Goal: Task Accomplishment & Management: Manage account settings

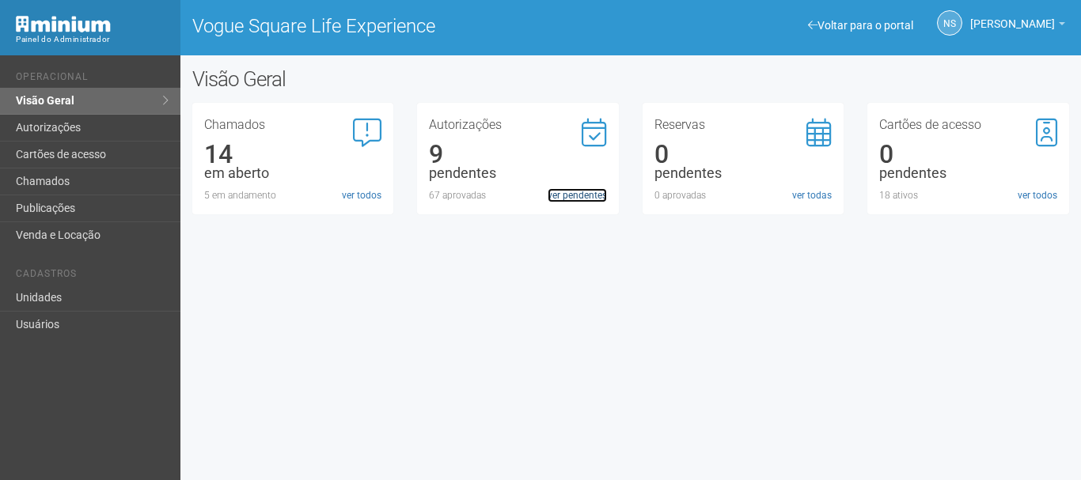
click at [572, 202] on link "ver pendentes" at bounding box center [577, 195] width 59 height 14
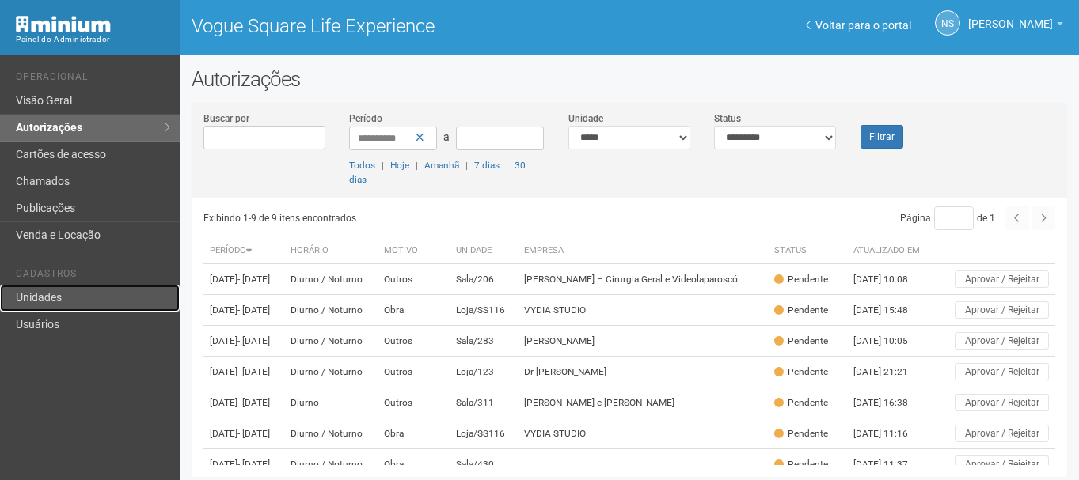
click at [73, 286] on link "Unidades" at bounding box center [90, 298] width 180 height 27
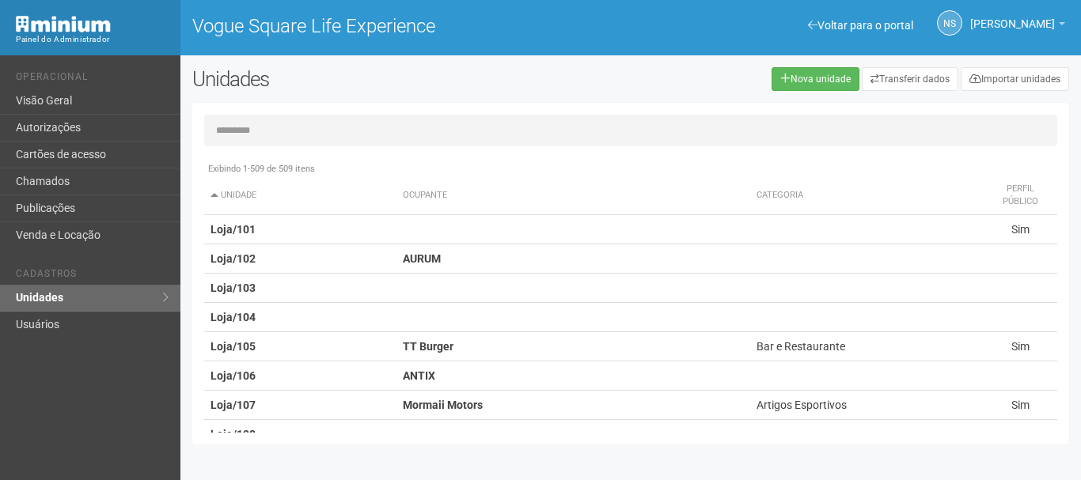
click at [266, 135] on input "text" at bounding box center [630, 131] width 853 height 32
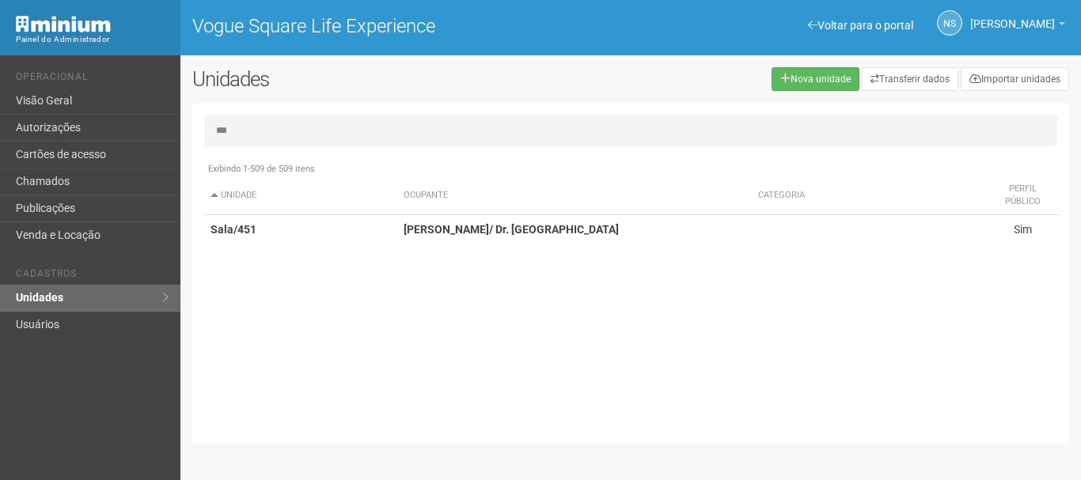
type input "***"
click at [439, 198] on th "Ocupante" at bounding box center [574, 195] width 355 height 39
click at [461, 226] on strong "Carol França/ Dr. Breno" at bounding box center [511, 229] width 215 height 13
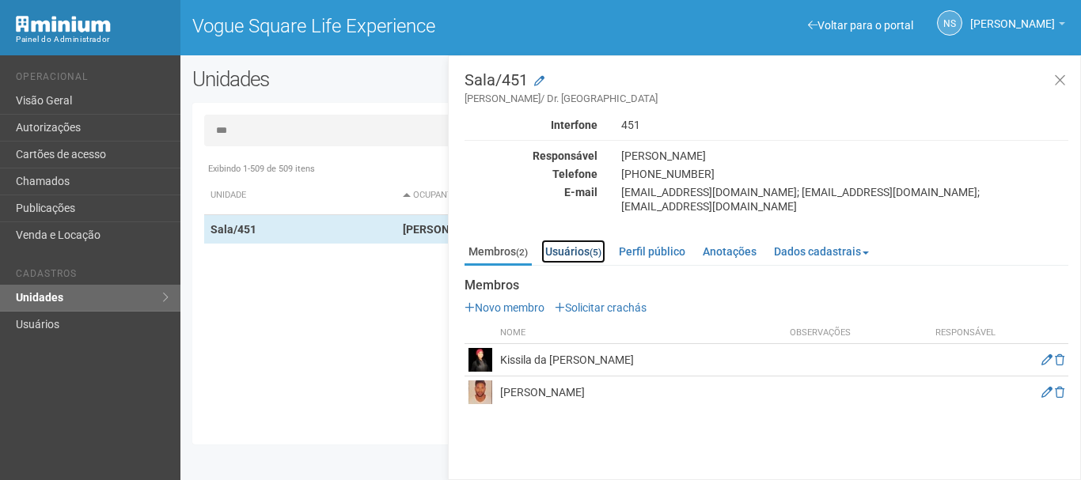
click at [591, 240] on link "Usuários (5)" at bounding box center [573, 252] width 64 height 24
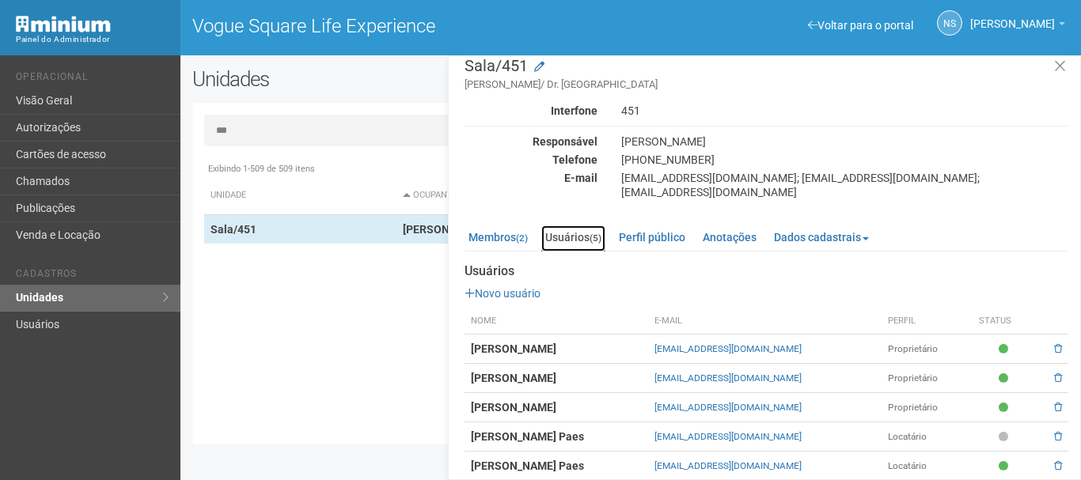
scroll to position [17, 0]
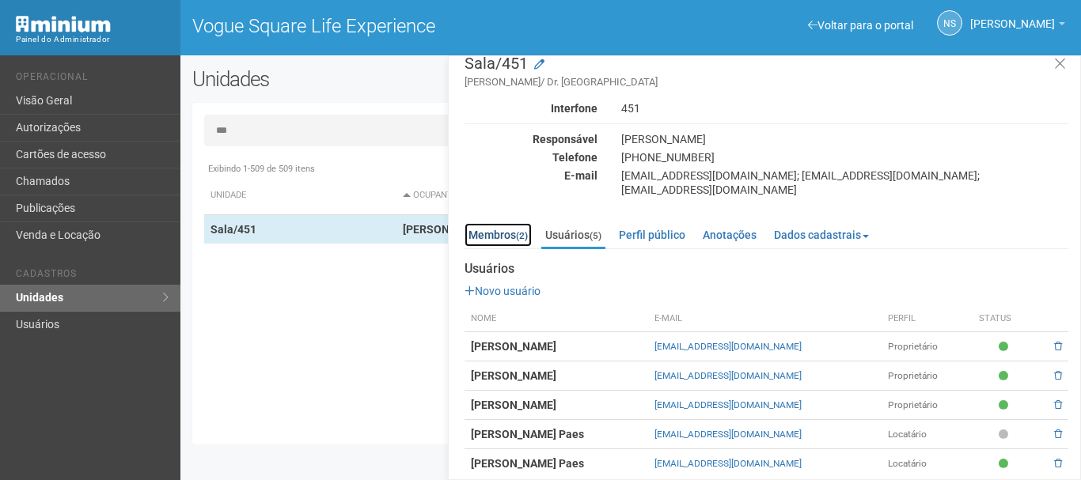
click at [505, 223] on link "Membros (2)" at bounding box center [498, 235] width 67 height 24
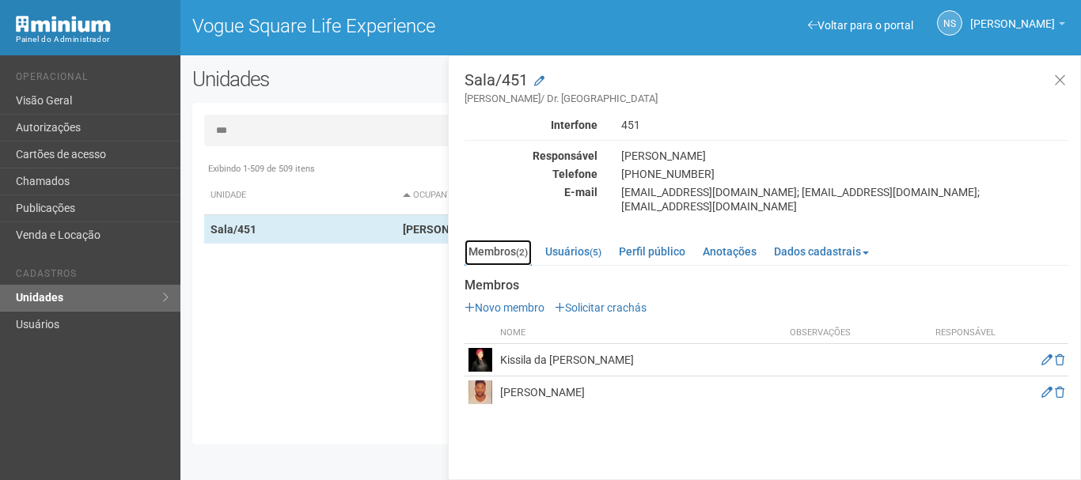
scroll to position [0, 0]
click at [569, 240] on link "Usuários (5)" at bounding box center [573, 252] width 64 height 24
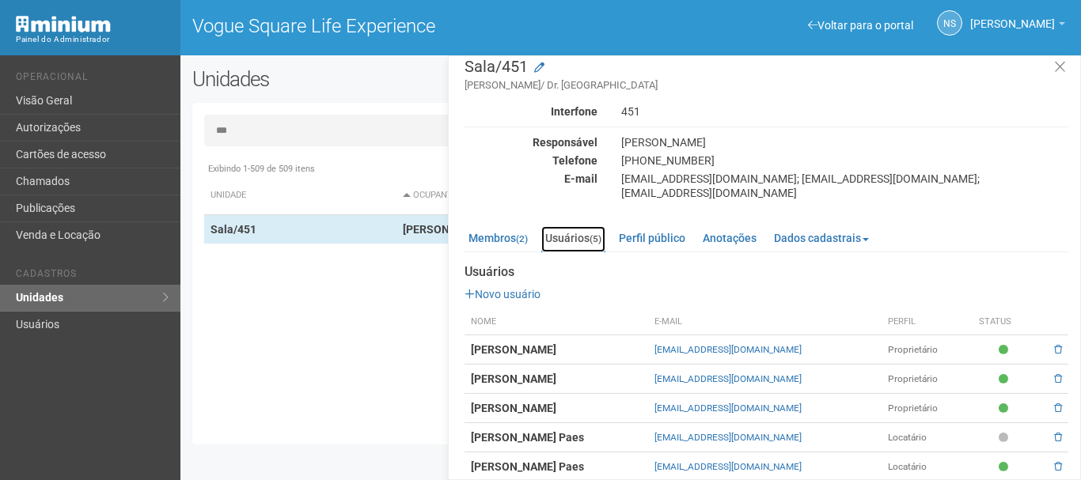
scroll to position [17, 0]
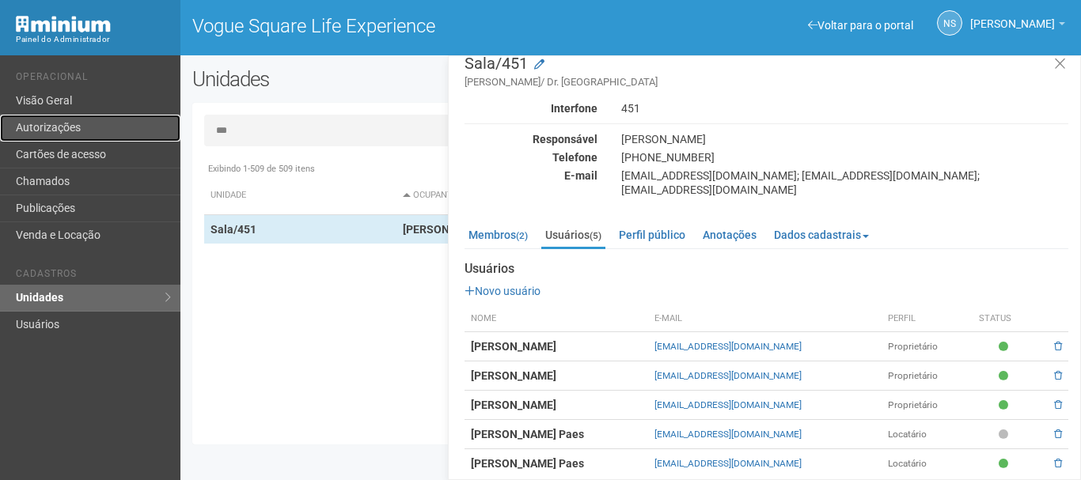
click at [56, 128] on link "Autorizações" at bounding box center [90, 128] width 180 height 27
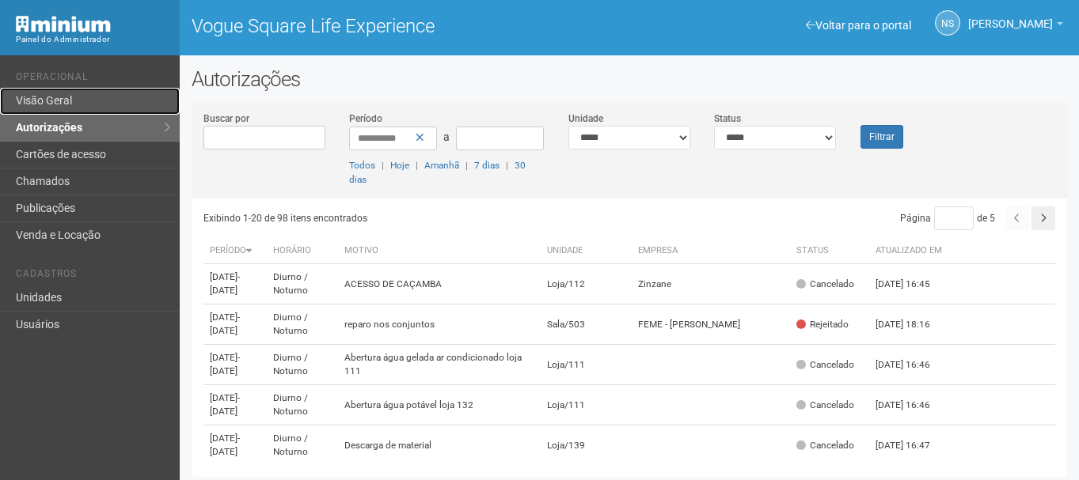
click at [46, 89] on link "Visão Geral" at bounding box center [90, 101] width 180 height 27
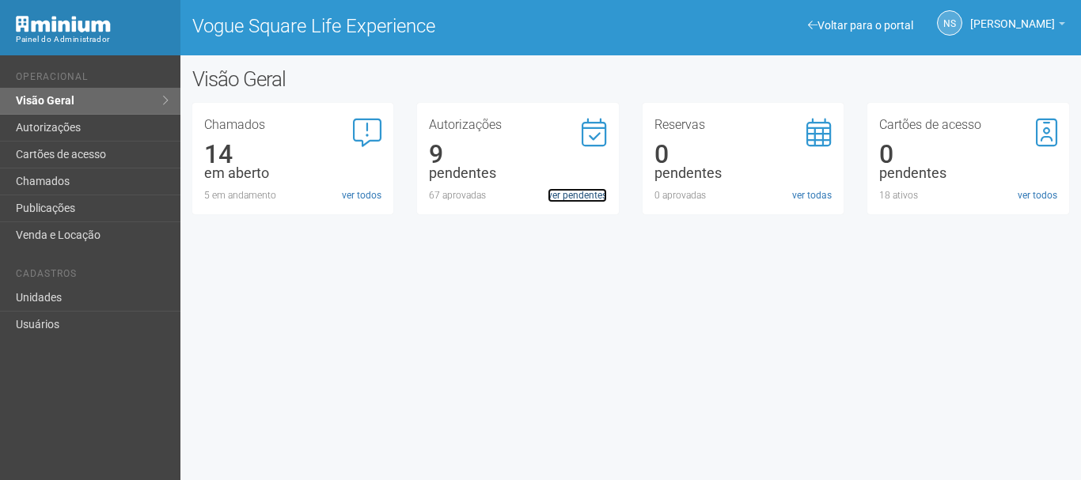
click at [591, 198] on link "ver pendentes" at bounding box center [577, 195] width 59 height 14
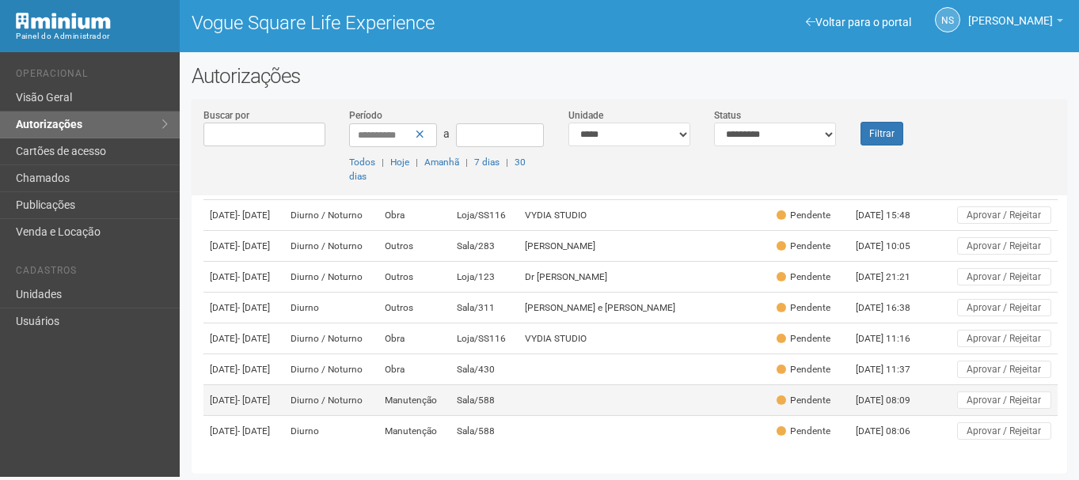
scroll to position [4, 0]
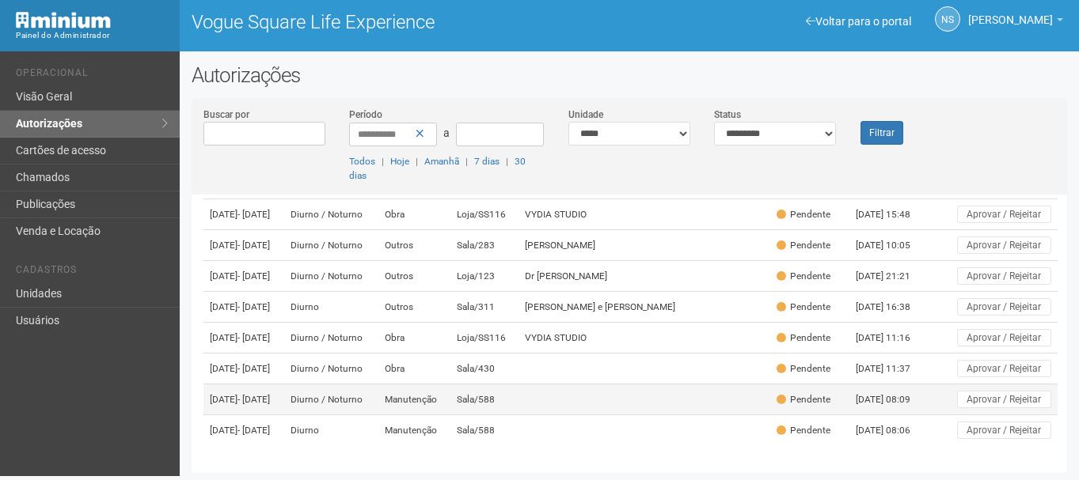
click at [547, 389] on td at bounding box center [643, 400] width 251 height 31
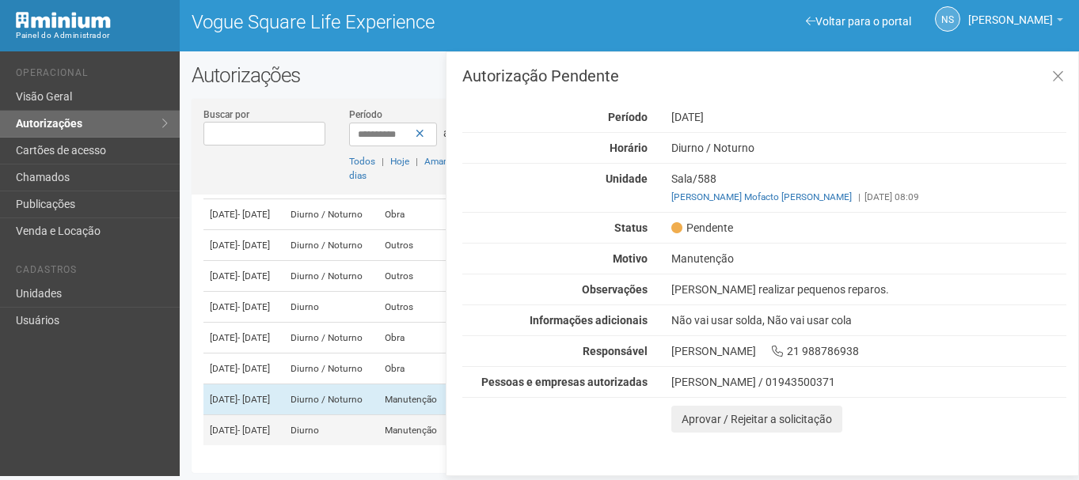
click at [327, 420] on td "Diurno" at bounding box center [331, 430] width 94 height 31
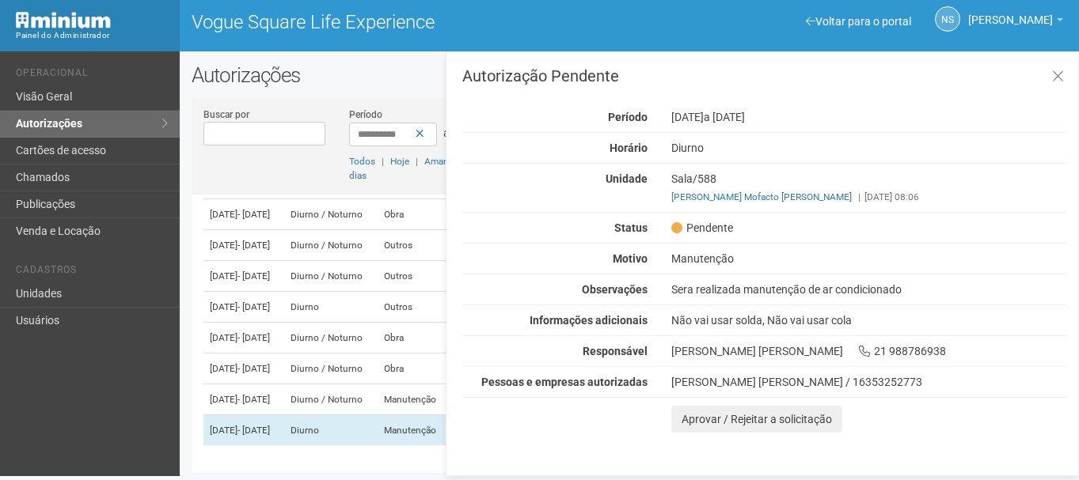
click at [708, 291] on div "Sera realizada manutenção de ar condicionado" at bounding box center [868, 289] width 419 height 14
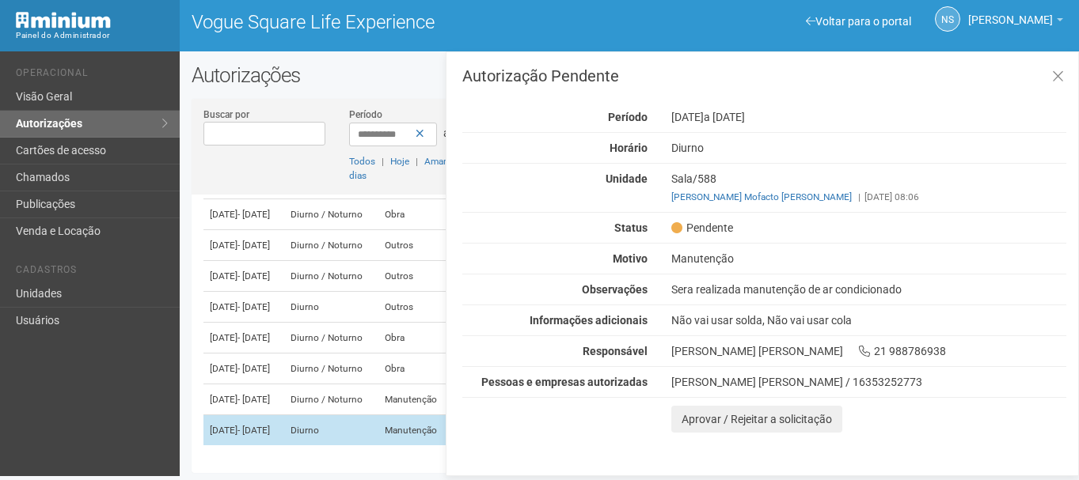
click at [270, 425] on span "- 04/09/2025" at bounding box center [253, 430] width 32 height 11
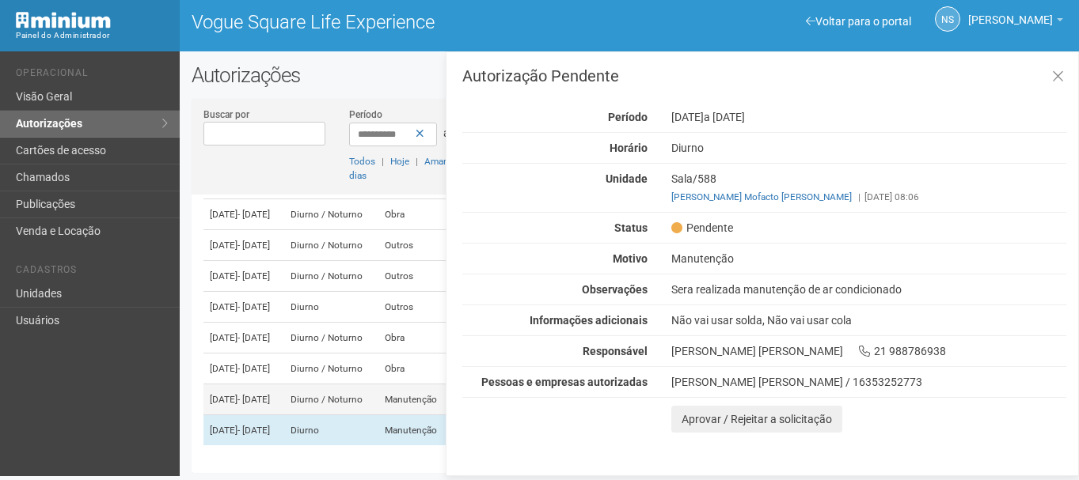
click at [270, 394] on span "- 02/09/2025" at bounding box center [253, 399] width 32 height 11
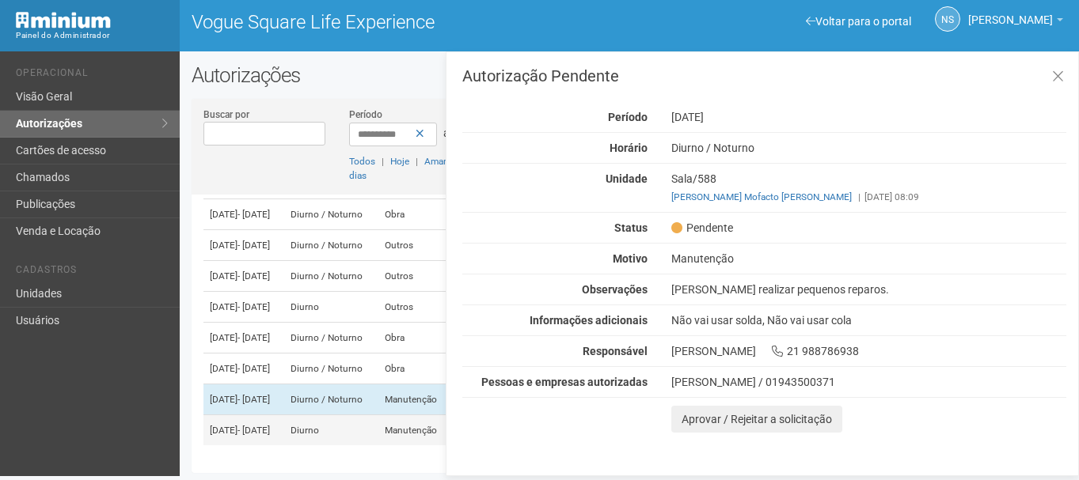
click at [270, 427] on span "- 04/09/2025" at bounding box center [253, 430] width 32 height 11
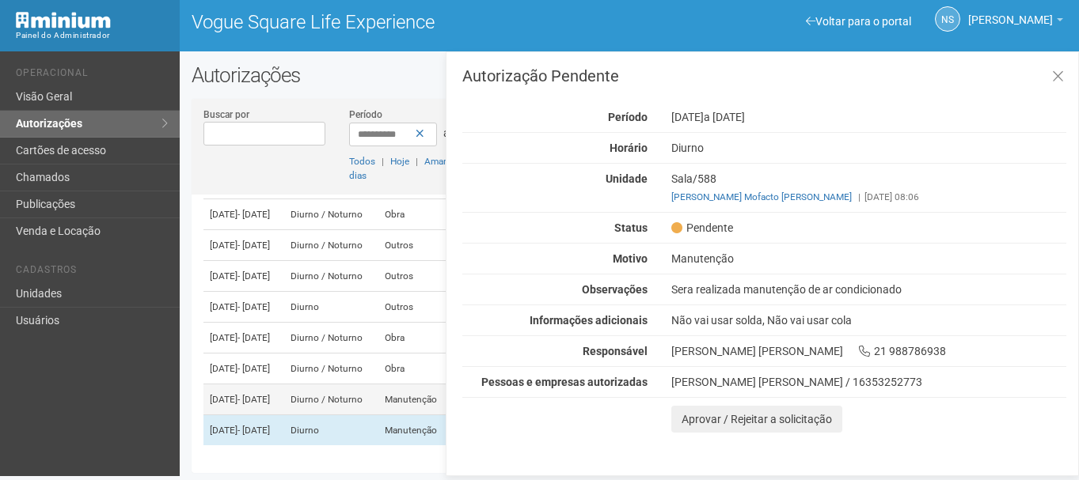
click at [284, 385] on td "02/09/2025 - 02/09/2025" at bounding box center [243, 400] width 81 height 31
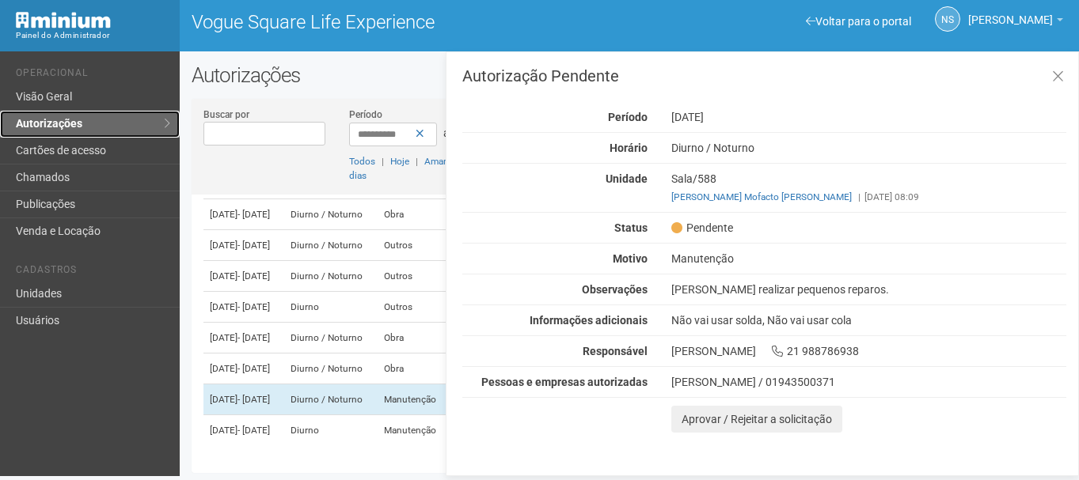
click at [94, 131] on link "Autorizações" at bounding box center [90, 124] width 180 height 27
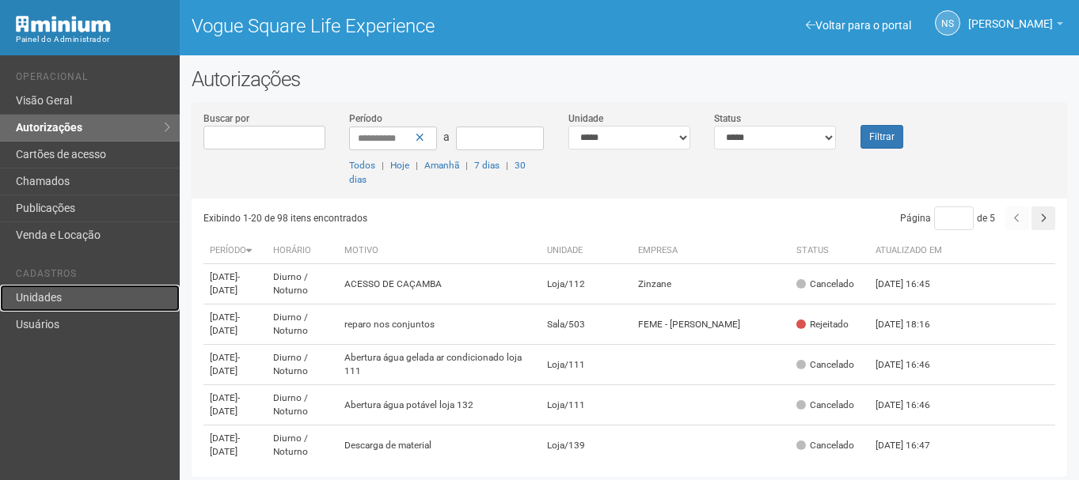
click at [46, 299] on link "Unidades" at bounding box center [90, 298] width 180 height 27
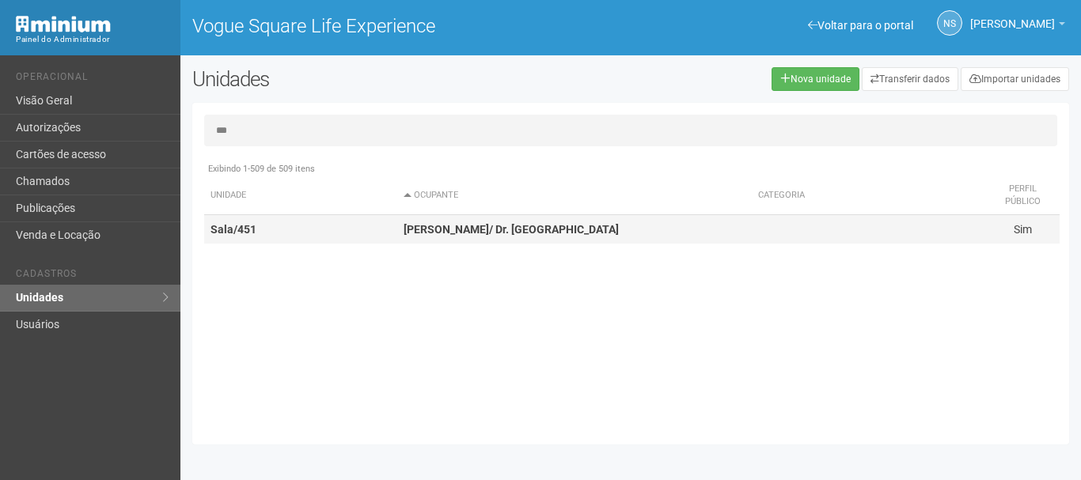
type input "***"
click at [320, 243] on td "Sala/451" at bounding box center [300, 229] width 193 height 29
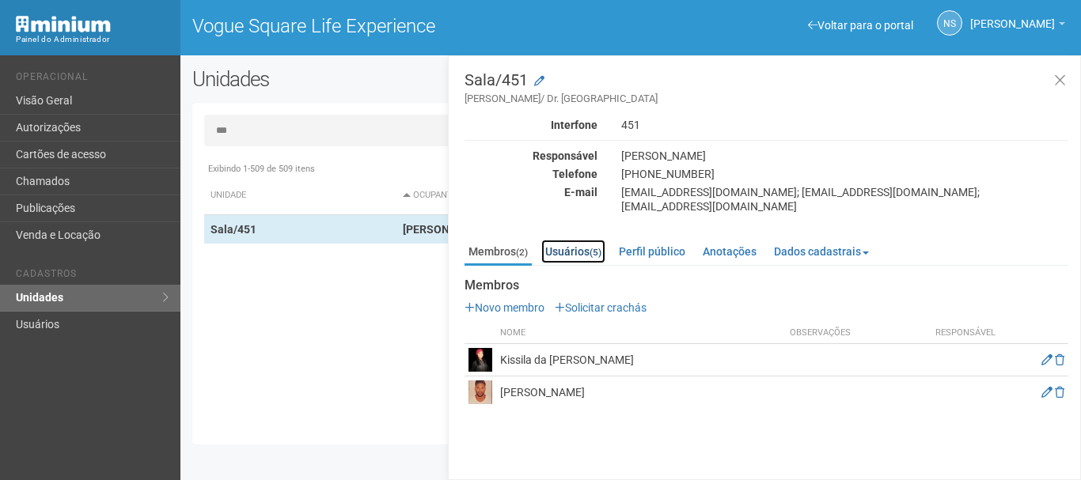
click at [576, 245] on link "Usuários (5)" at bounding box center [573, 252] width 64 height 24
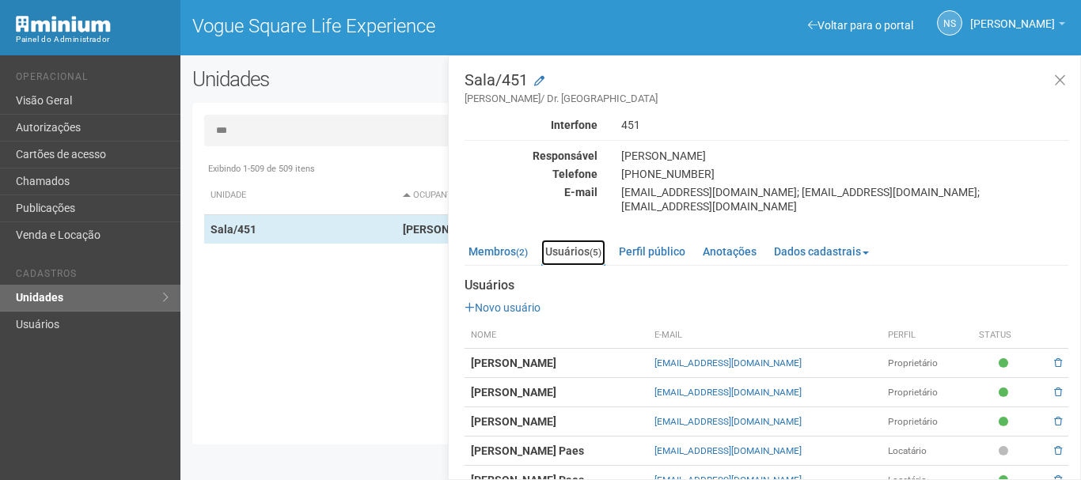
scroll to position [17, 0]
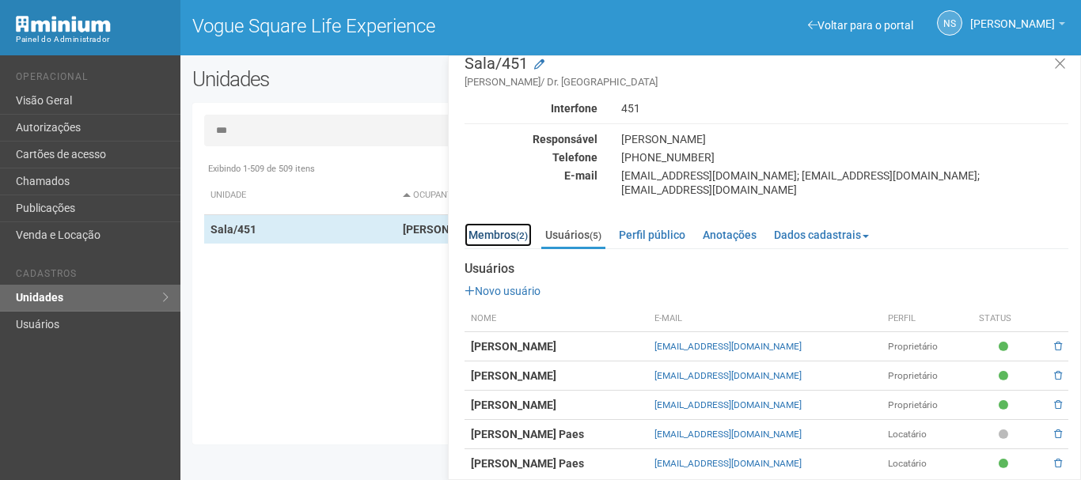
click at [489, 226] on link "Membros (2)" at bounding box center [498, 235] width 67 height 24
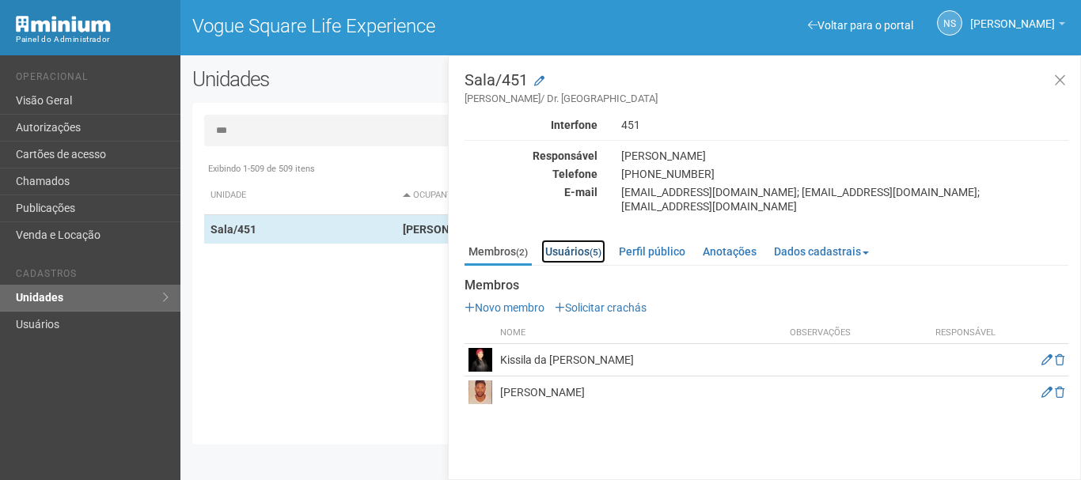
click at [565, 240] on link "Usuários (5)" at bounding box center [573, 252] width 64 height 24
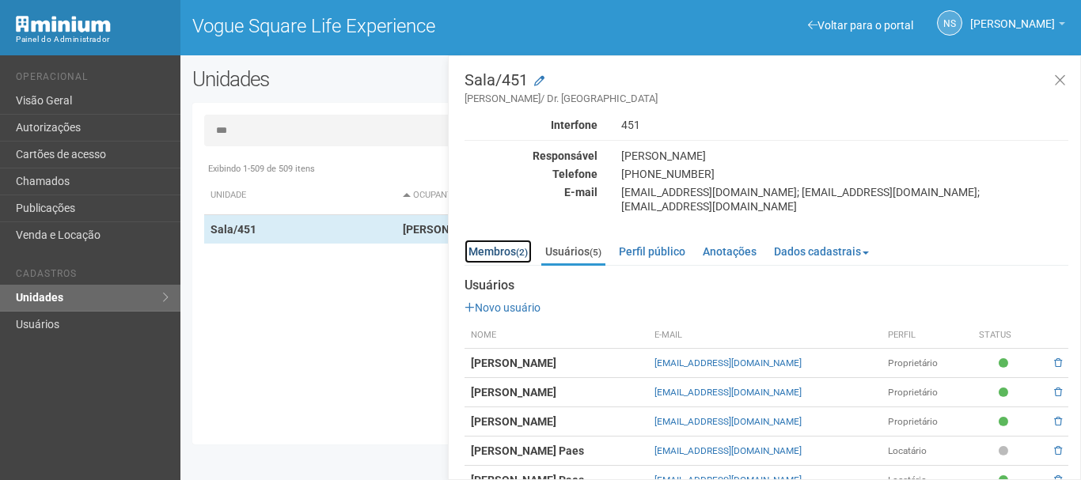
click at [514, 245] on link "Membros (2)" at bounding box center [498, 252] width 67 height 24
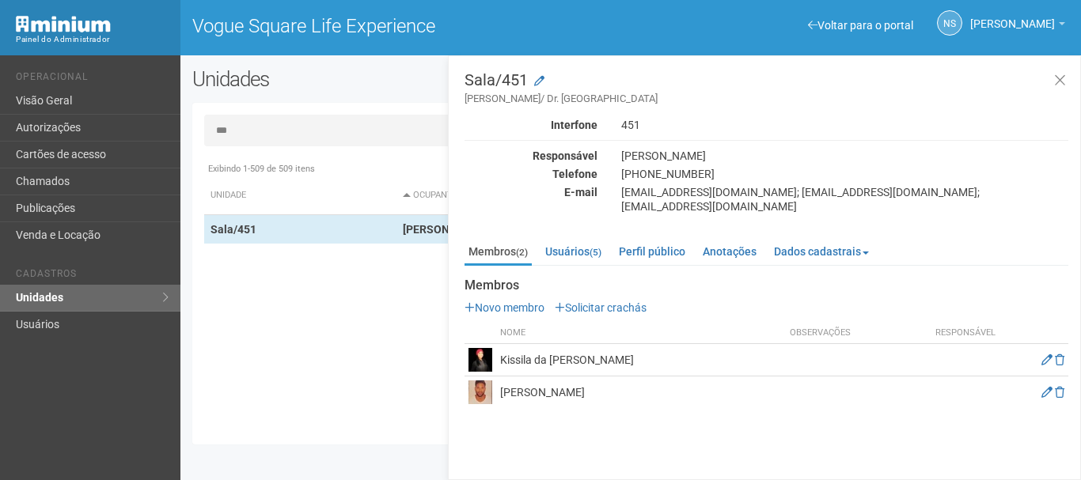
click at [566, 252] on ul "Membros (2) Usuários (5) Perfil público Anotações Dados cadastrais Proprietário…" at bounding box center [767, 253] width 604 height 26
click at [560, 242] on link "Usuários (5)" at bounding box center [573, 252] width 64 height 24
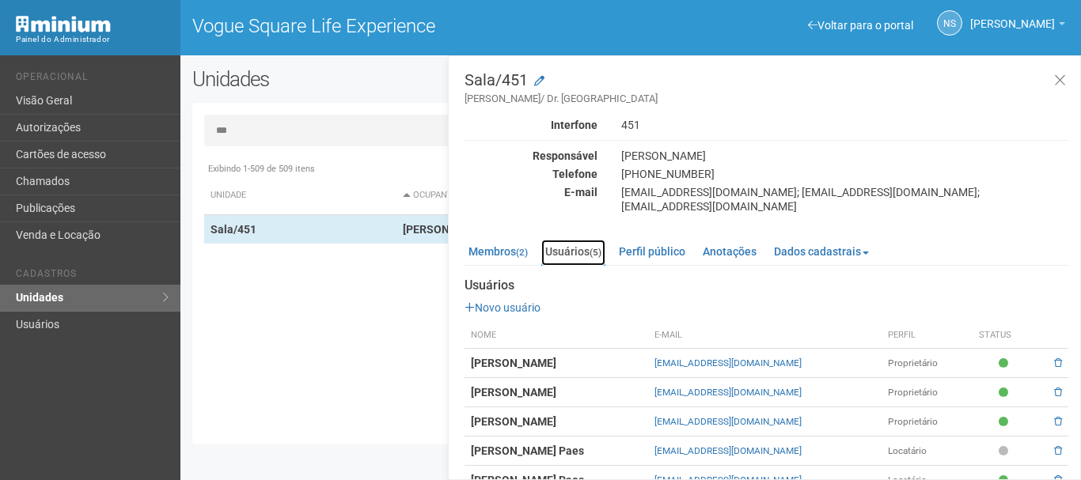
scroll to position [17, 0]
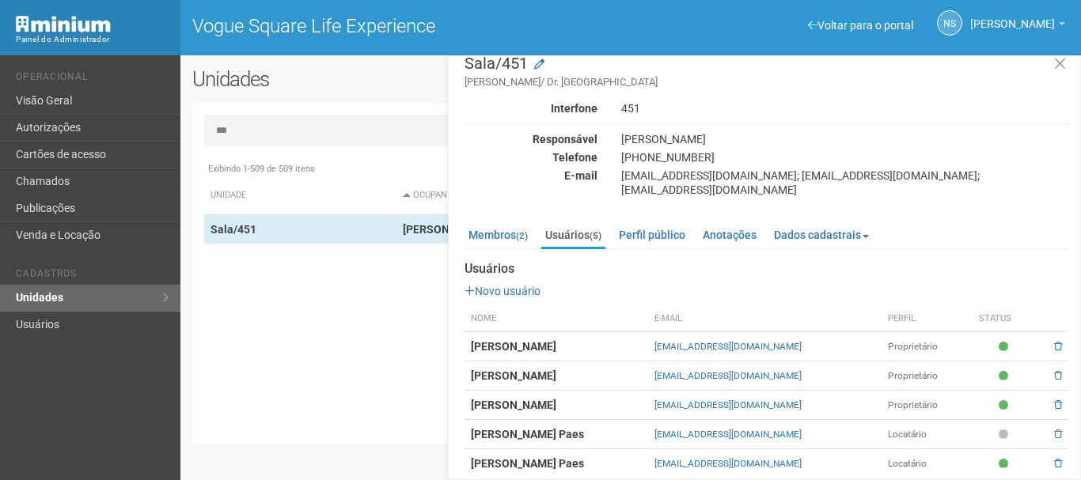
click at [638, 450] on td "[PERSON_NAME] Paes" at bounding box center [557, 463] width 184 height 29
click at [648, 457] on td "[PERSON_NAME] Paes" at bounding box center [557, 463] width 184 height 29
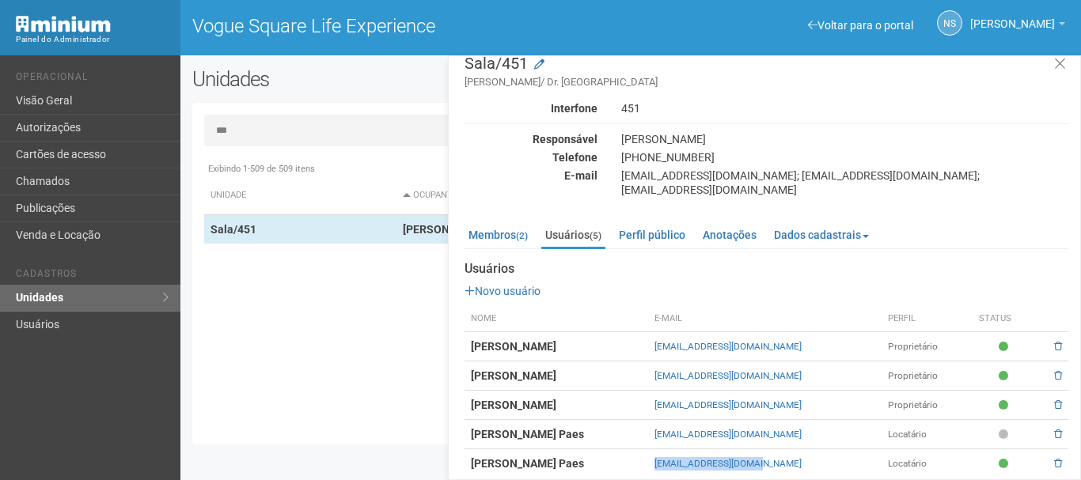
drag, startPoint x: 706, startPoint y: 447, endPoint x: 840, endPoint y: 446, distance: 134.5
click at [840, 449] on td "[EMAIL_ADDRESS][DOMAIN_NAME]" at bounding box center [764, 463] width 233 height 29
click at [844, 461] on td "[EMAIL_ADDRESS][DOMAIN_NAME]" at bounding box center [764, 463] width 233 height 29
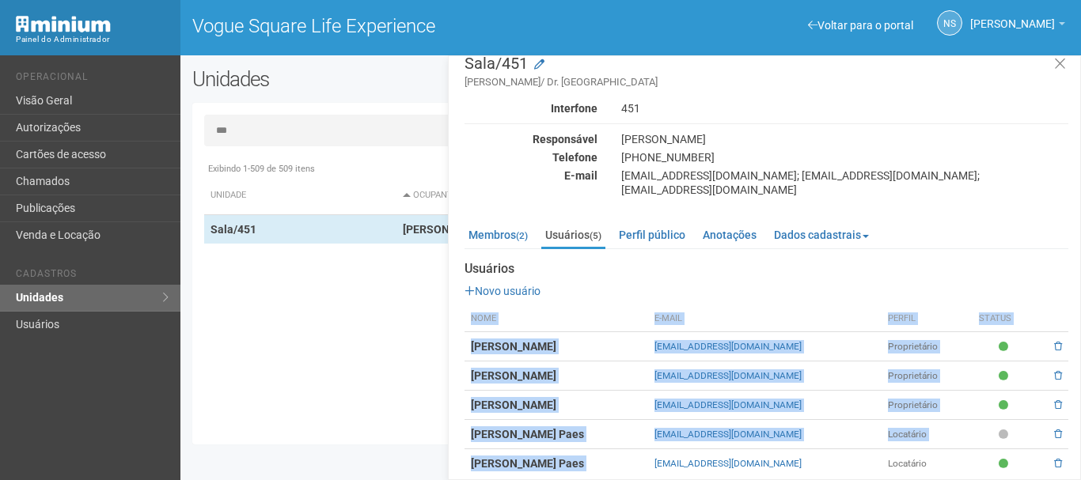
drag, startPoint x: 700, startPoint y: 453, endPoint x: 829, endPoint y: 468, distance: 129.9
click at [829, 468] on div "Sala/451 [PERSON_NAME]/ Dr. [GEOGRAPHIC_DATA] Interfone 451 Responsável [PERSON…" at bounding box center [764, 267] width 633 height 425
click at [851, 461] on td "[EMAIL_ADDRESS][DOMAIN_NAME]" at bounding box center [764, 463] width 233 height 29
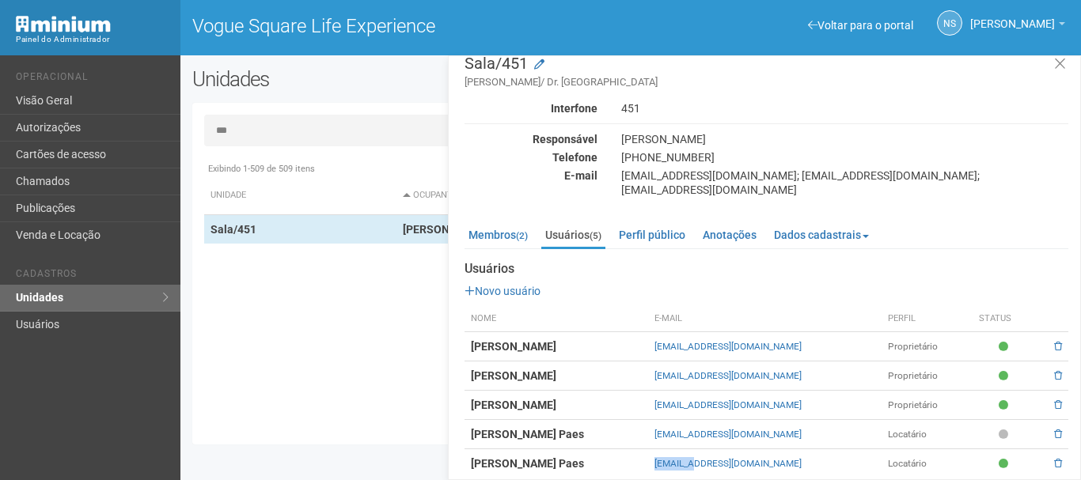
drag, startPoint x: 699, startPoint y: 460, endPoint x: 741, endPoint y: 461, distance: 42.0
click at [741, 461] on tr "[PERSON_NAME] Paes [EMAIL_ADDRESS][DOMAIN_NAME] Locatário" at bounding box center [767, 463] width 604 height 29
click at [832, 455] on td "[EMAIL_ADDRESS][DOMAIN_NAME]" at bounding box center [764, 463] width 233 height 29
click at [514, 457] on strong "[PERSON_NAME] Paes" at bounding box center [527, 463] width 113 height 13
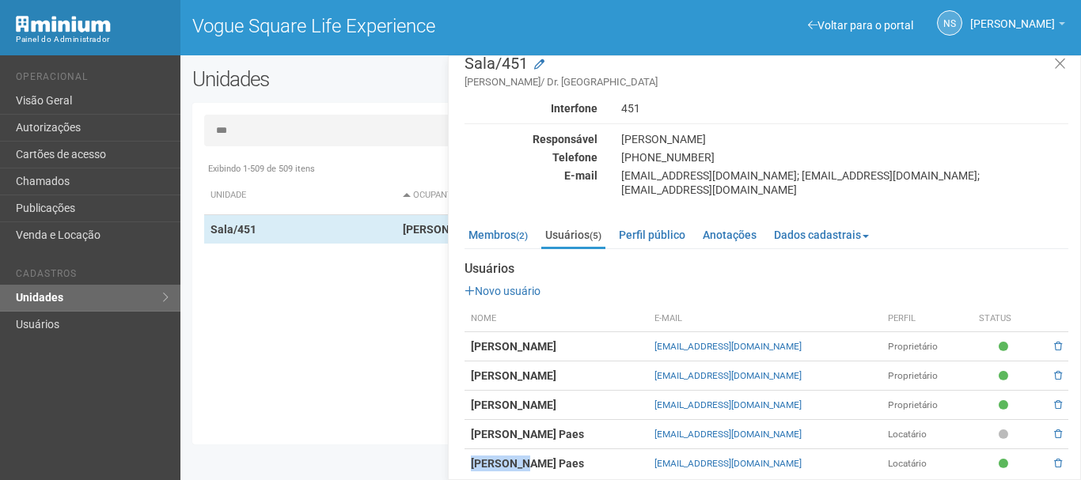
click at [514, 457] on strong "[PERSON_NAME] Paes" at bounding box center [527, 463] width 113 height 13
click at [272, 361] on div "Exibindo 1-509 de 509 itens Unidade Ocupante Categoria Perfil público Loja/101 …" at bounding box center [636, 293] width 865 height 279
click at [277, 356] on div "Exibindo 1-509 de 509 itens Unidade Ocupante Categoria Perfil público Loja/101 …" at bounding box center [636, 293] width 865 height 279
